Goal: Navigation & Orientation: Find specific page/section

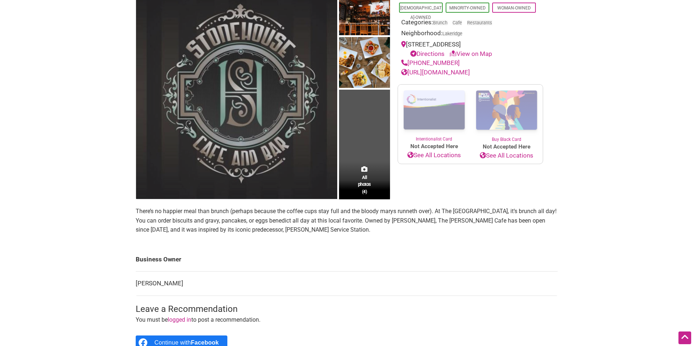
scroll to position [109, 0]
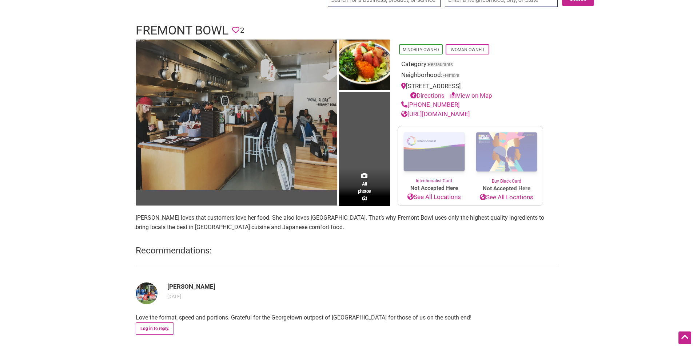
scroll to position [109, 0]
